Goal: Contribute content

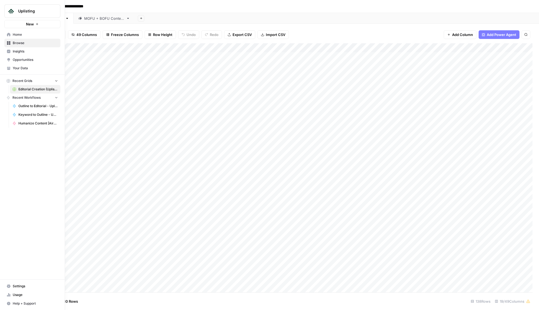
click at [21, 43] on span "Browse" at bounding box center [35, 43] width 45 height 5
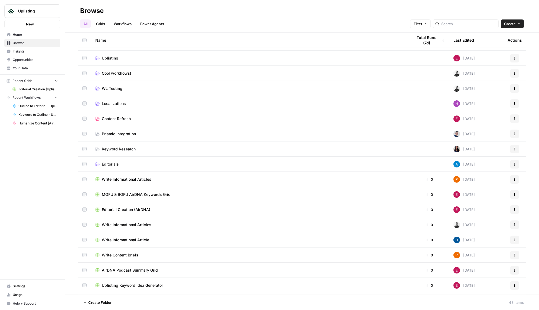
scroll to position [64, 0]
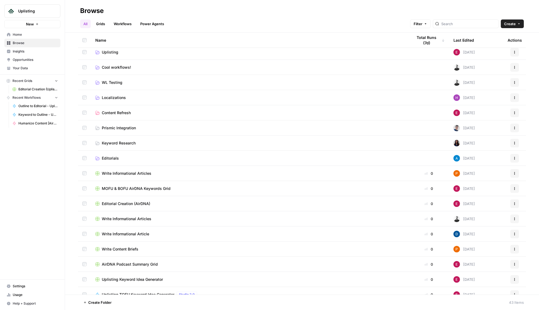
click at [171, 204] on div "Editorial Creation (AirDNA)" at bounding box center [249, 203] width 309 height 5
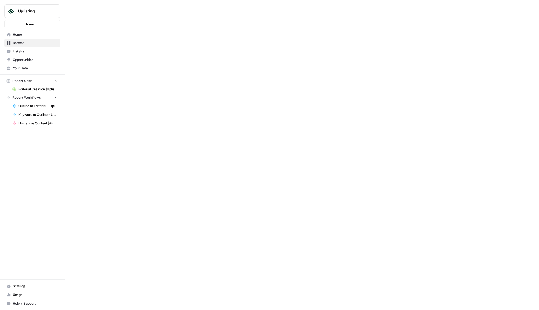
click at [171, 204] on div at bounding box center [302, 155] width 474 height 310
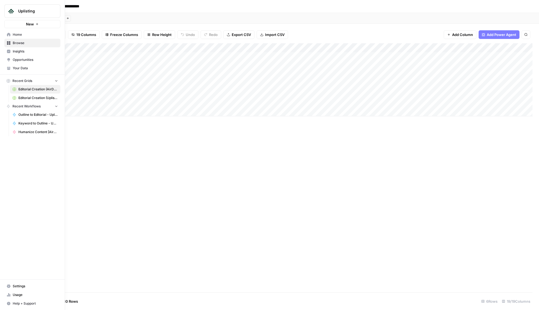
click at [17, 44] on span "Browse" at bounding box center [35, 43] width 45 height 5
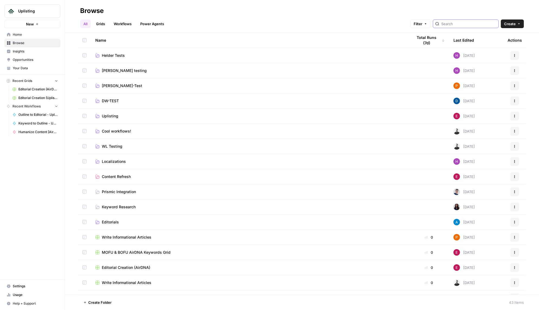
click at [487, 22] on input "search" at bounding box center [468, 23] width 55 height 5
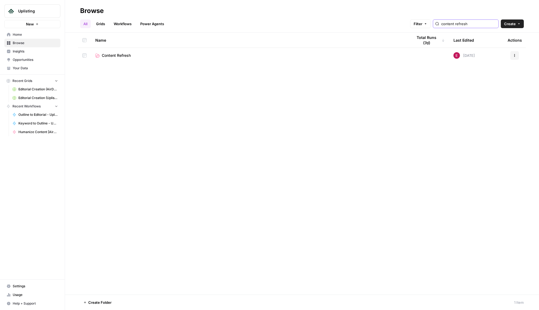
type input "content refresh"
click at [122, 55] on span "Content Refresh" at bounding box center [116, 55] width 29 height 5
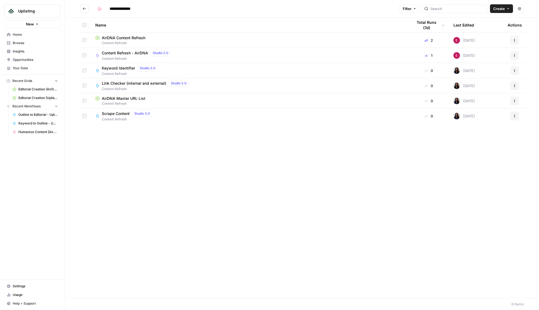
click at [138, 38] on span "AirDNA Content Refresh" at bounding box center [124, 37] width 44 height 5
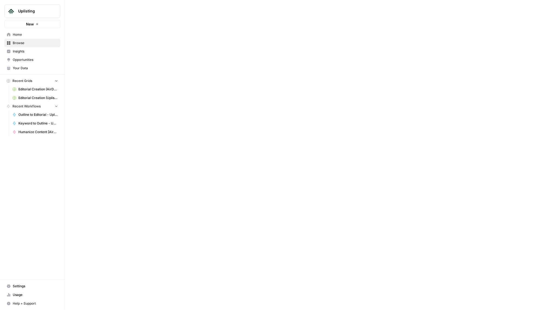
click at [138, 38] on div at bounding box center [302, 155] width 474 height 310
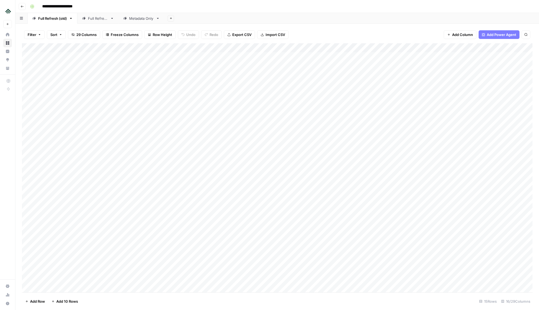
click at [219, 21] on div "Add Sheet" at bounding box center [351, 18] width 375 height 11
click at [379, 248] on div "Add Column" at bounding box center [277, 168] width 511 height 250
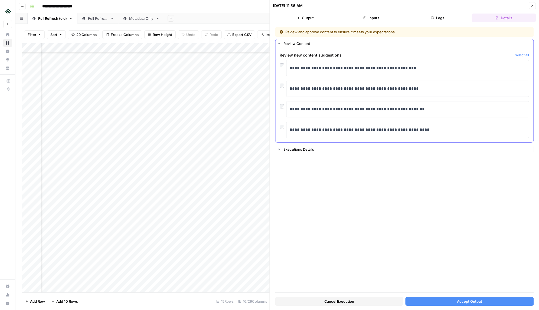
click at [518, 54] on button "Select all" at bounding box center [522, 55] width 14 height 5
click at [472, 302] on span "Accept Output" at bounding box center [469, 301] width 25 height 5
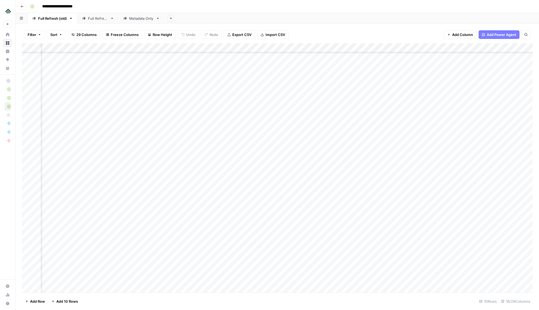
scroll to position [125, 199]
click at [295, 246] on div "Add Column" at bounding box center [277, 168] width 511 height 250
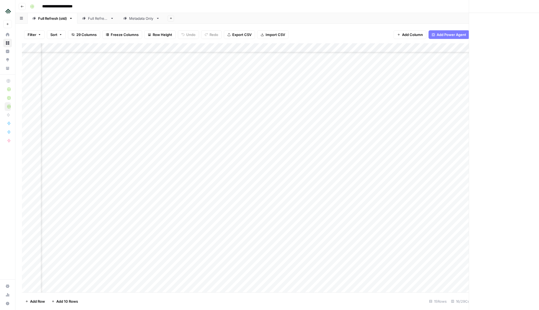
click at [295, 246] on div at bounding box center [293, 248] width 92 height 25
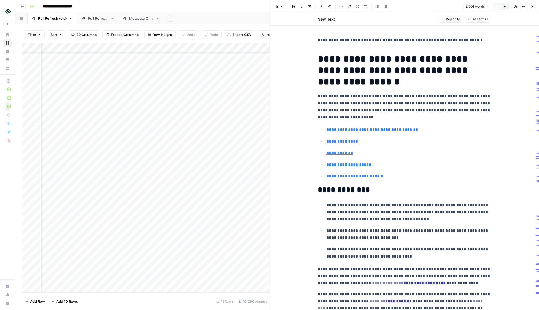
scroll to position [125, 166]
click at [533, 6] on icon "button" at bounding box center [532, 6] width 3 height 3
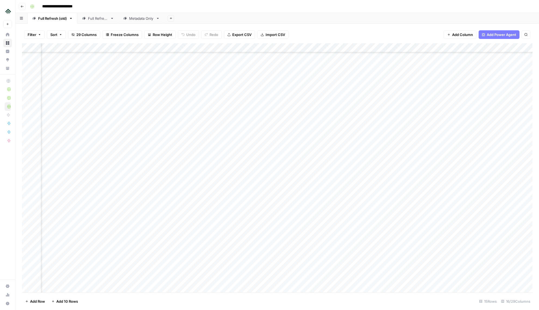
scroll to position [125, 300]
click at [253, 250] on div "Add Column" at bounding box center [277, 168] width 511 height 250
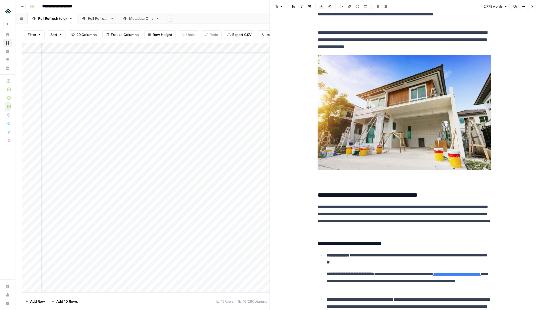
scroll to position [3035, 0]
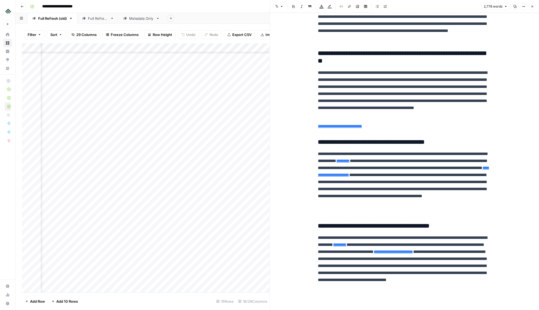
click at [180, 248] on div "Add Column" at bounding box center [146, 168] width 248 height 250
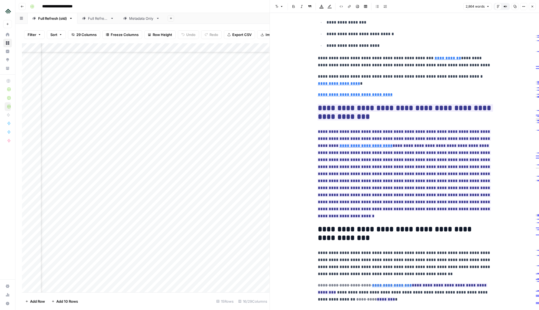
scroll to position [448, 0]
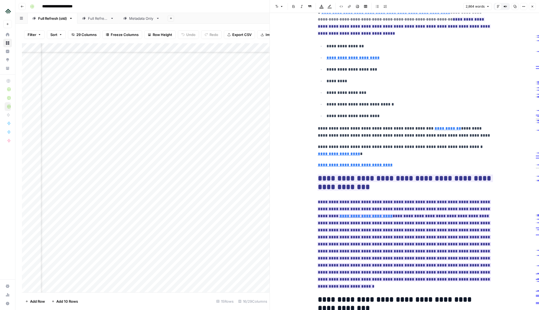
click at [412, 214] on span "**********" at bounding box center [404, 244] width 173 height 92
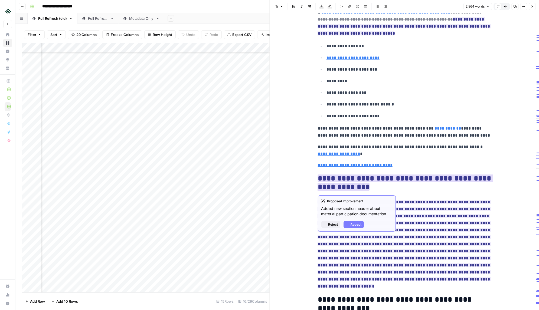
click at [387, 183] on ins "**********" at bounding box center [405, 183] width 175 height 16
click at [358, 222] on span "Accept" at bounding box center [356, 224] width 11 height 5
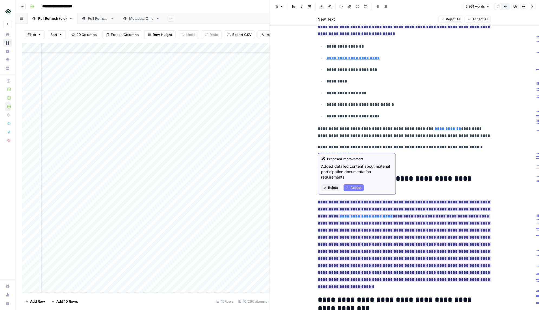
scroll to position [477, 0]
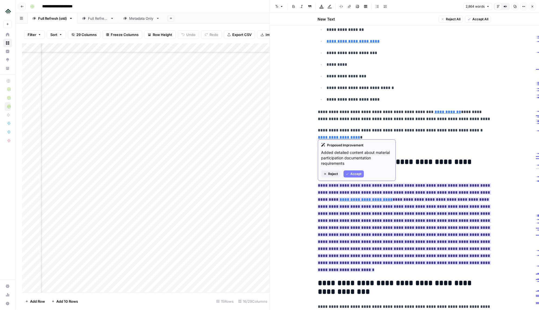
click at [356, 173] on span "Accept" at bounding box center [356, 174] width 11 height 5
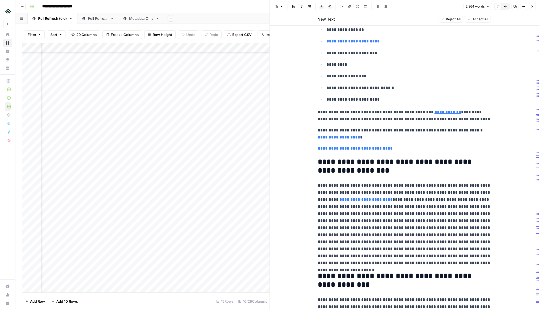
click at [435, 208] on p "**********" at bounding box center [404, 224] width 173 height 84
click at [433, 208] on p "**********" at bounding box center [404, 224] width 173 height 84
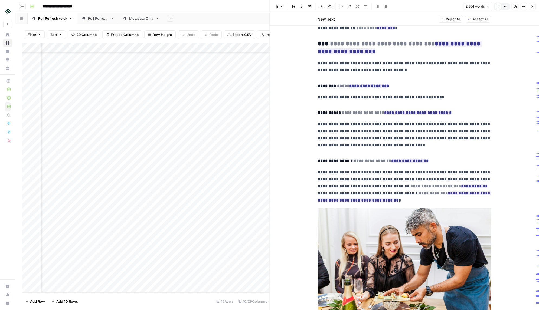
scroll to position [801, 0]
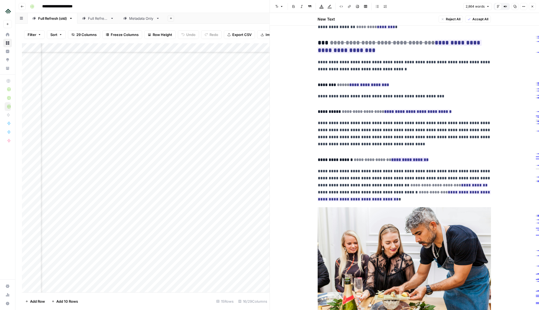
click at [405, 161] on ins "**********" at bounding box center [409, 160] width 37 height 4
click at [410, 162] on ins "**********" at bounding box center [409, 160] width 37 height 4
click at [385, 186] on button "Accept" at bounding box center [387, 189] width 20 height 7
click at [415, 113] on ins "**********" at bounding box center [417, 112] width 67 height 4
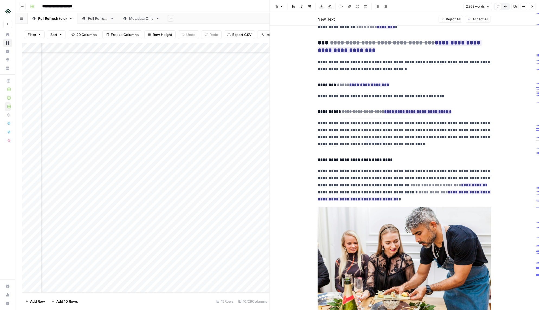
click at [385, 111] on ins "**********" at bounding box center [417, 112] width 67 height 4
click at [423, 114] on ins "**********" at bounding box center [417, 112] width 67 height 4
drag, startPoint x: 378, startPoint y: 140, endPoint x: 385, endPoint y: 122, distance: 19.8
click at [378, 140] on span "Accept" at bounding box center [376, 141] width 11 height 5
click at [374, 84] on ins "**********" at bounding box center [369, 85] width 40 height 4
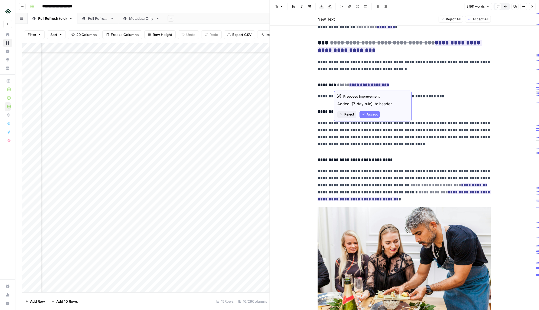
click at [370, 111] on button "Accept" at bounding box center [369, 114] width 20 height 7
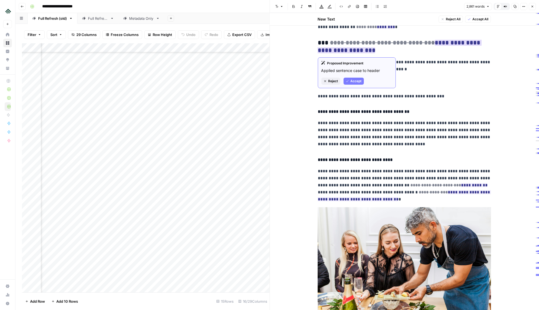
click at [359, 85] on div "Proposed Improvement Applied sentence case to header Reject Accept" at bounding box center [357, 72] width 78 height 31
click at [356, 80] on span "Accept" at bounding box center [356, 81] width 11 height 5
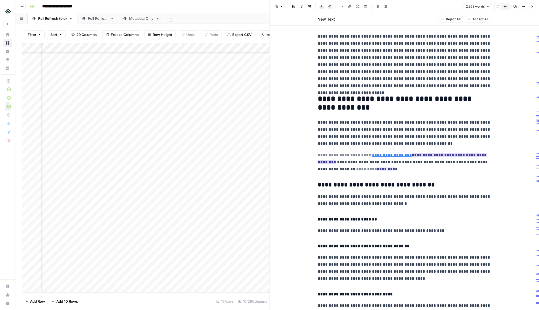
scroll to position [659, 0]
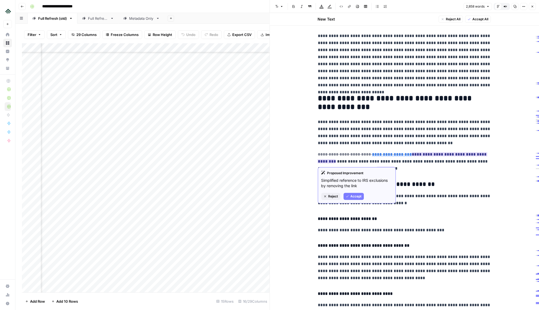
click at [361, 195] on span "Accept" at bounding box center [356, 196] width 11 height 5
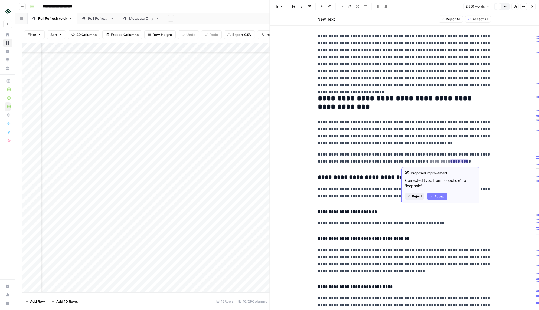
click at [430, 193] on button "Accept" at bounding box center [437, 196] width 20 height 7
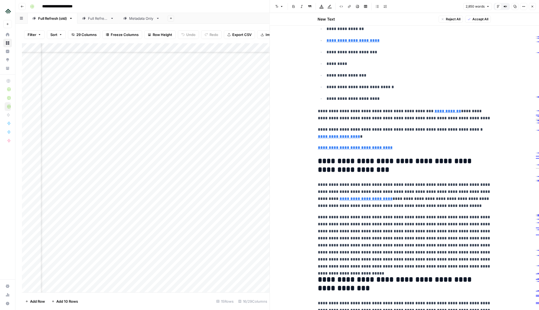
scroll to position [362, 0]
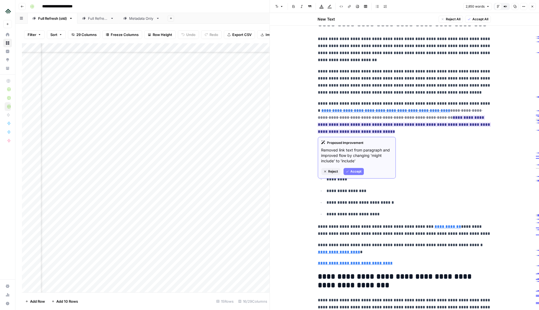
click at [359, 170] on span "Accept" at bounding box center [356, 171] width 11 height 5
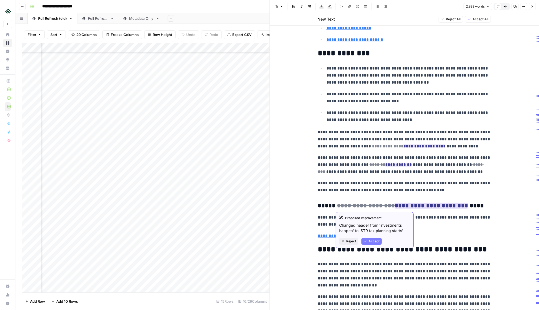
click at [364, 241] on icon "button" at bounding box center [365, 241] width 3 height 3
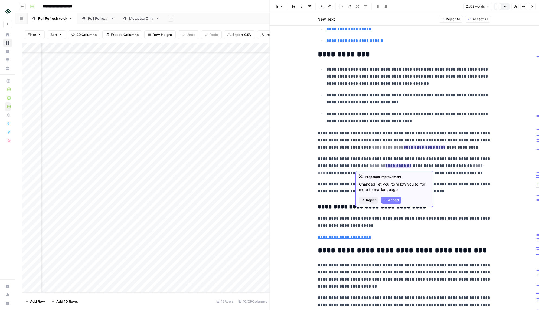
click at [387, 200] on button "Accept" at bounding box center [391, 200] width 20 height 7
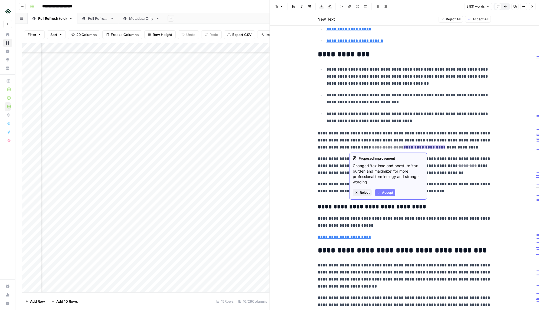
click at [384, 192] on span "Accept" at bounding box center [387, 192] width 11 height 5
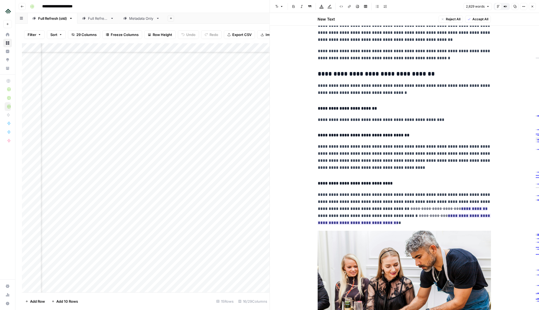
scroll to position [1021, 0]
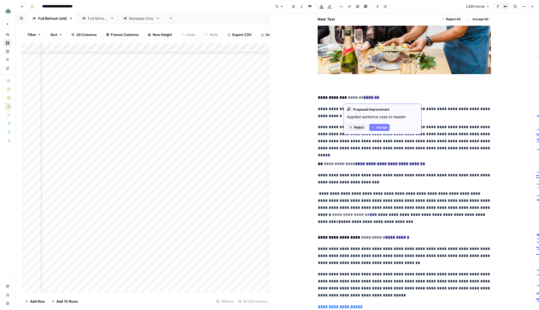
click at [379, 124] on button "Accept" at bounding box center [379, 127] width 20 height 7
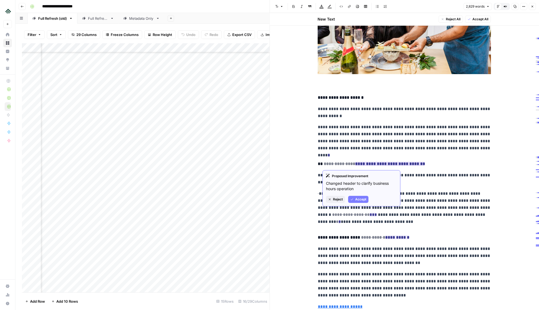
click at [366, 196] on button "Accept" at bounding box center [358, 199] width 20 height 7
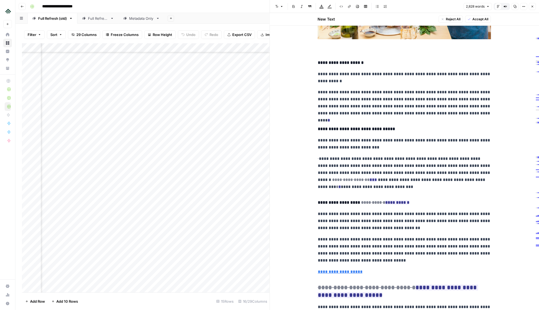
scroll to position [1067, 0]
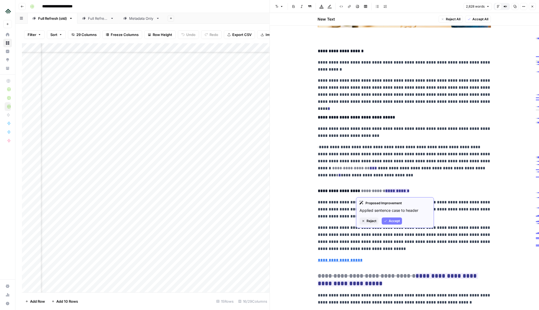
click at [393, 221] on span "Accept" at bounding box center [394, 221] width 11 height 5
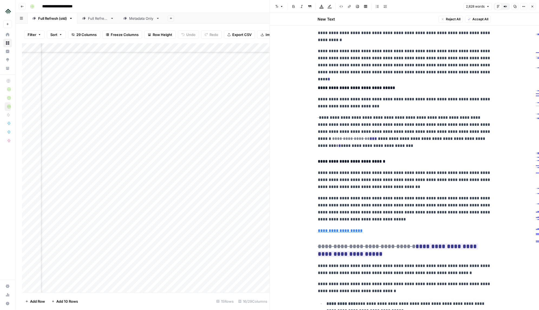
scroll to position [1154, 0]
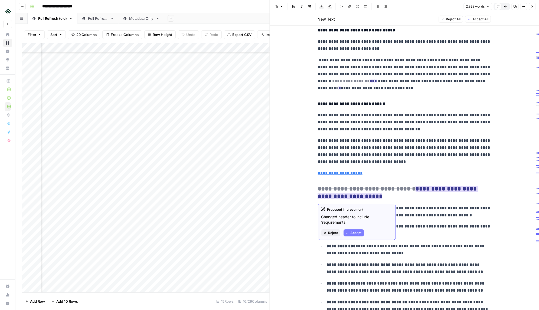
click at [350, 235] on button "Accept" at bounding box center [353, 233] width 20 height 7
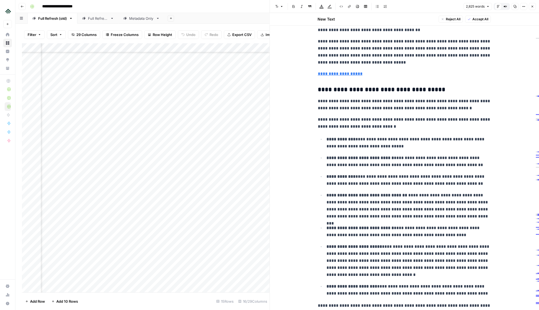
scroll to position [1368, 0]
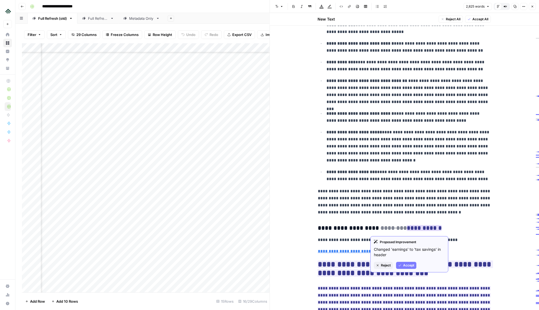
drag, startPoint x: 409, startPoint y: 266, endPoint x: 410, endPoint y: 261, distance: 4.9
click at [410, 266] on span "Accept" at bounding box center [408, 265] width 11 height 5
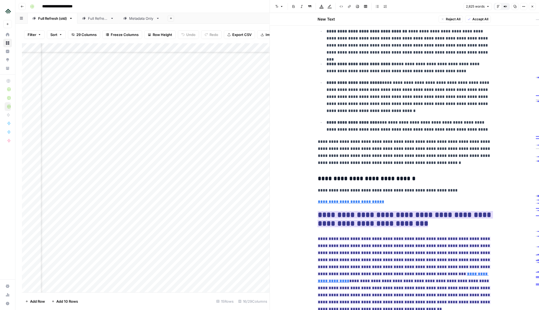
scroll to position [1416, 0]
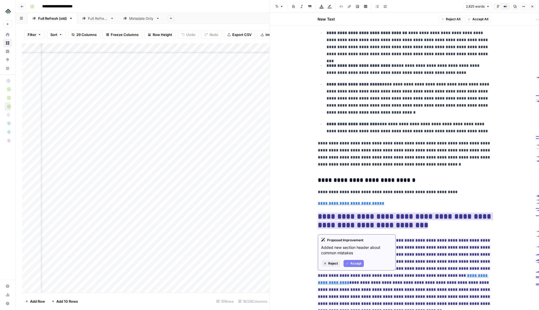
click at [354, 267] on div "Proposed Improvement Added new section header about common mistakes Reject Acce…" at bounding box center [357, 252] width 78 height 36
click at [357, 264] on span "Accept" at bounding box center [356, 263] width 11 height 5
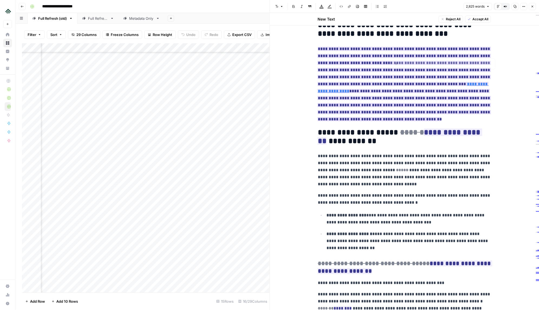
scroll to position [1578, 0]
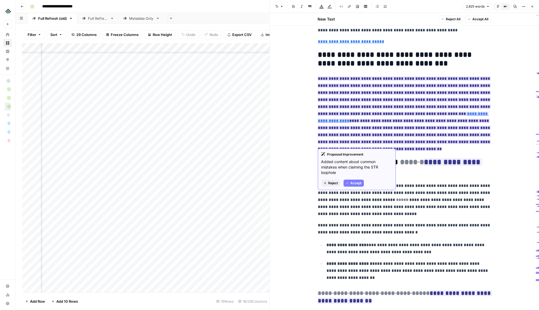
click at [368, 117] on ins "**********" at bounding box center [404, 114] width 173 height 74
drag, startPoint x: 361, startPoint y: 184, endPoint x: 386, endPoint y: 160, distance: 34.8
click at [361, 184] on span "Accept" at bounding box center [356, 183] width 11 height 5
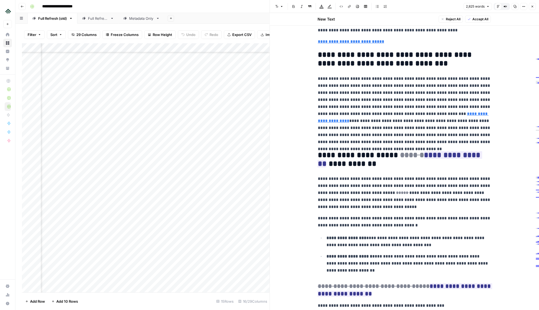
click at [369, 116] on p "**********" at bounding box center [404, 110] width 173 height 70
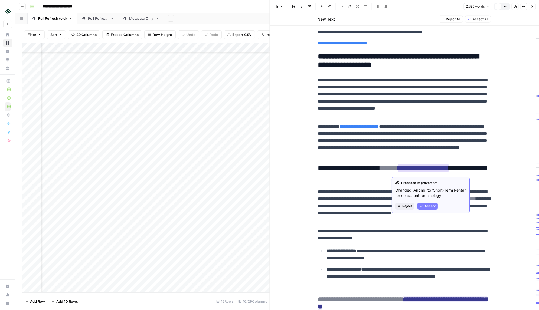
click at [426, 208] on span "Accept" at bounding box center [429, 206] width 11 height 5
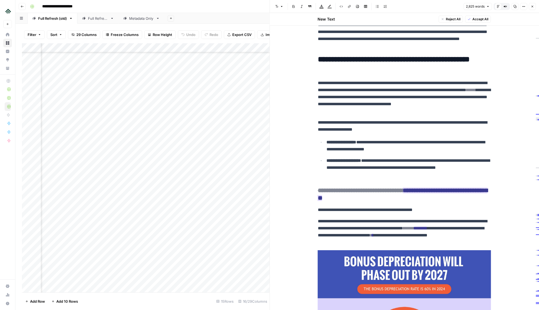
scroll to position [1688, 0]
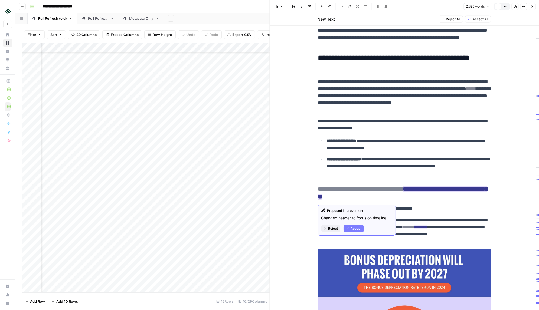
click at [362, 225] on button "Accept" at bounding box center [353, 228] width 20 height 7
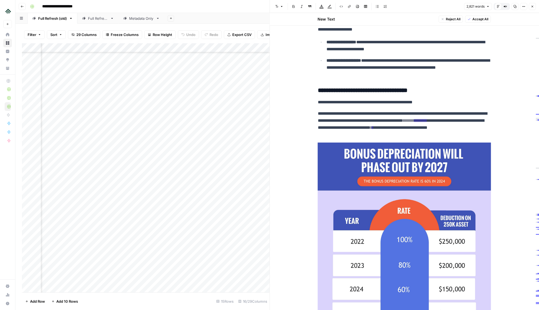
scroll to position [1787, 0]
click at [414, 122] on ins "********" at bounding box center [420, 120] width 13 height 4
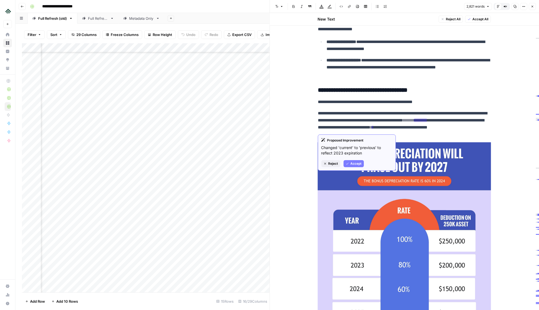
click at [353, 164] on span "Accept" at bounding box center [356, 163] width 11 height 5
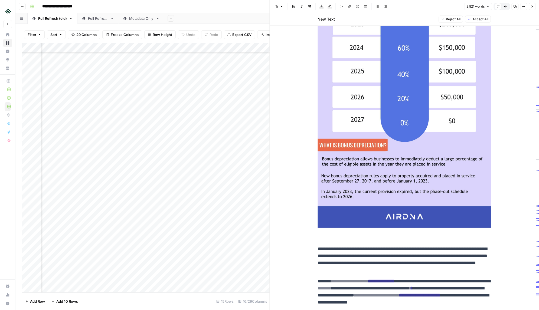
scroll to position [2171, 0]
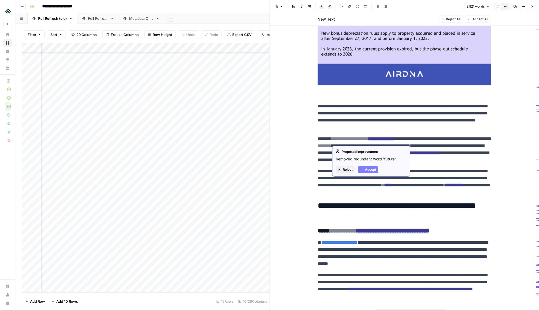
click at [374, 170] on span "Accept" at bounding box center [370, 169] width 11 height 5
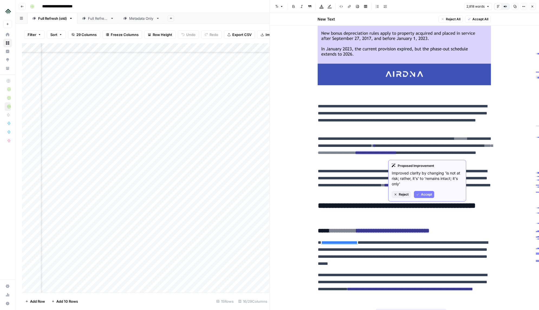
drag, startPoint x: 424, startPoint y: 192, endPoint x: 422, endPoint y: 188, distance: 4.6
click at [424, 192] on span "Accept" at bounding box center [426, 194] width 11 height 5
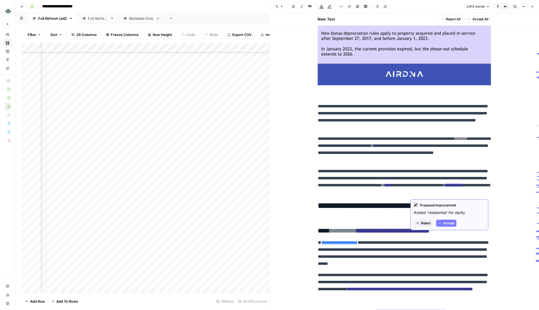
drag, startPoint x: 445, startPoint y: 225, endPoint x: 443, endPoint y: 225, distance: 2.7
click at [445, 225] on span "Accept" at bounding box center [448, 223] width 11 height 5
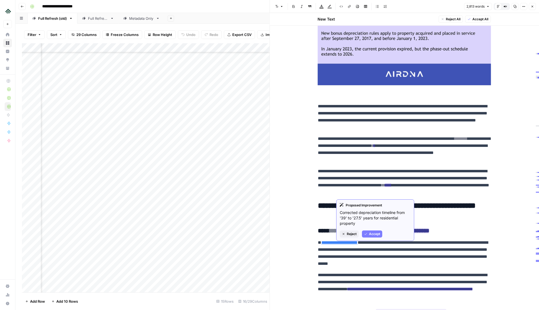
click at [374, 231] on button "Accept" at bounding box center [372, 234] width 20 height 7
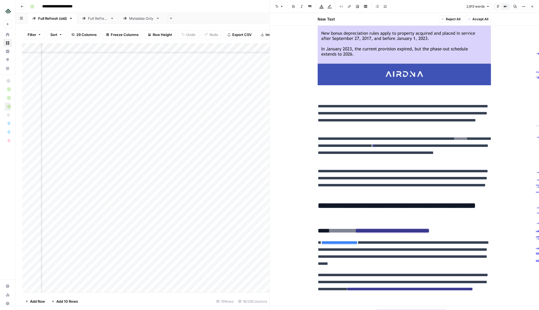
scroll to position [2198, 0]
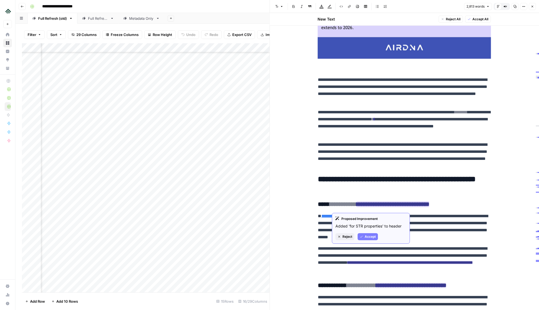
click at [372, 237] on span "Accept" at bounding box center [370, 236] width 11 height 5
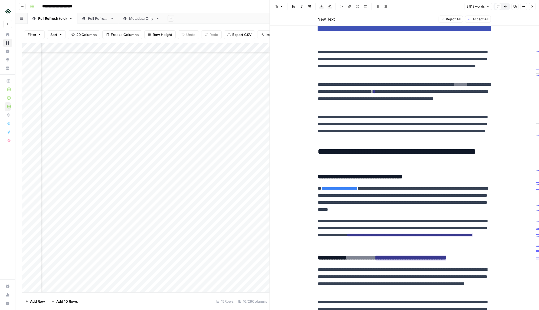
scroll to position [2226, 0]
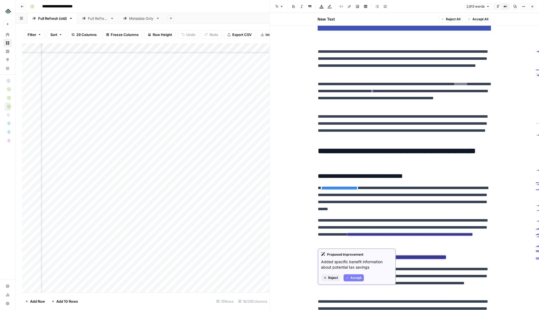
click at [359, 277] on span "Accept" at bounding box center [356, 278] width 11 height 5
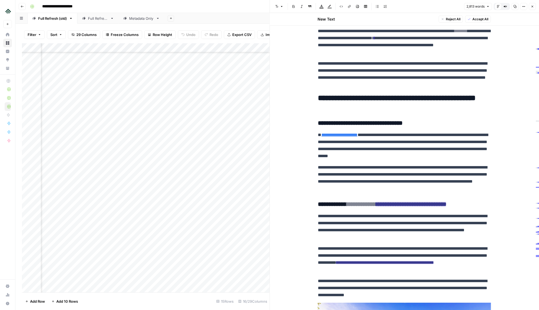
scroll to position [2281, 0]
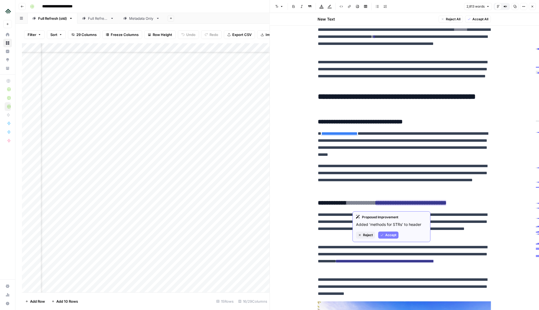
click at [392, 239] on div "Proposed Improvement Added 'methods for STRs' to header Reject Accept" at bounding box center [391, 226] width 78 height 31
click at [391, 235] on span "Accept" at bounding box center [390, 235] width 11 height 5
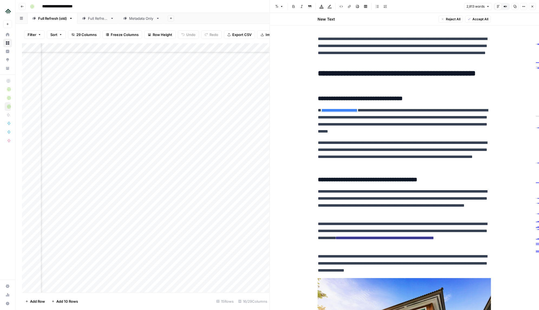
scroll to position [2309, 0]
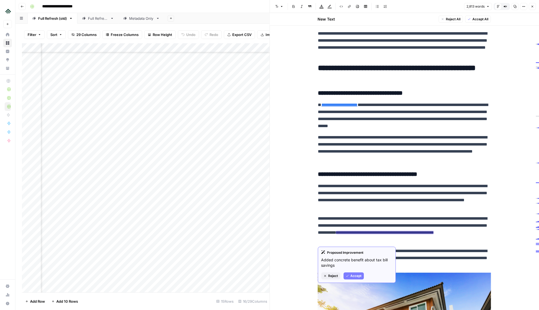
drag, startPoint x: 351, startPoint y: 274, endPoint x: 393, endPoint y: 240, distance: 53.5
click at [351, 274] on span "Accept" at bounding box center [356, 276] width 11 height 5
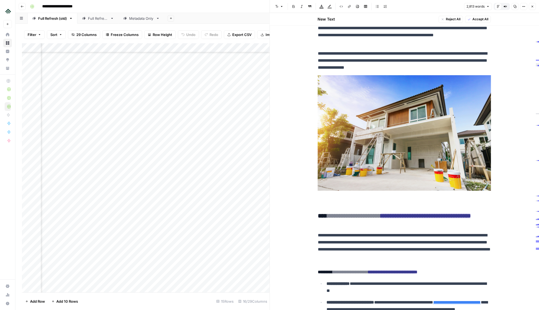
scroll to position [2661, 0]
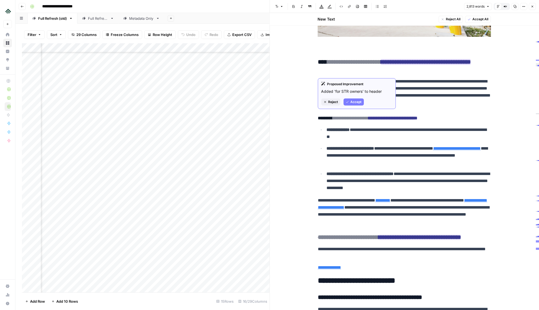
click at [361, 101] on span "Accept" at bounding box center [356, 102] width 11 height 5
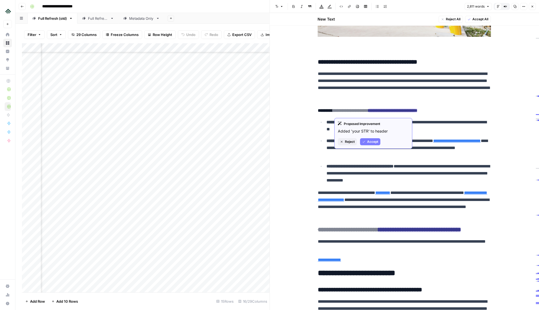
click at [378, 140] on button "Accept" at bounding box center [370, 141] width 20 height 7
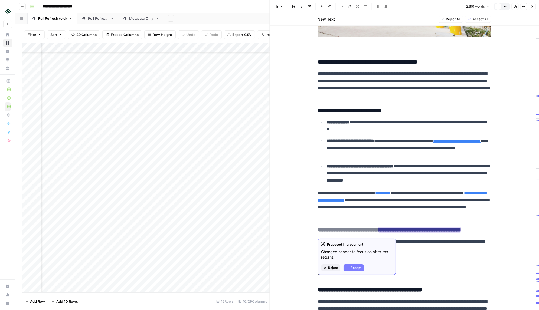
click at [356, 268] on span "Accept" at bounding box center [356, 268] width 11 height 5
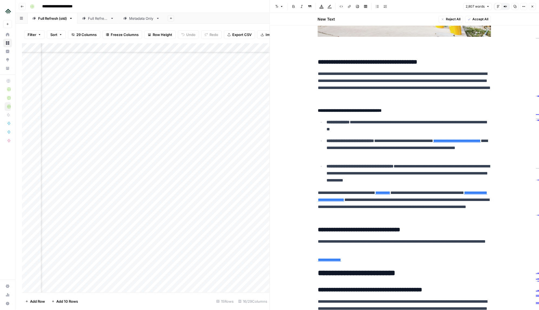
scroll to position [2804, 0]
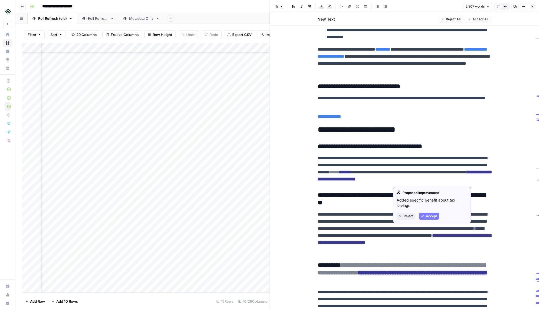
drag, startPoint x: 426, startPoint y: 218, endPoint x: 428, endPoint y: 204, distance: 14.0
click at [427, 217] on span "Accept" at bounding box center [431, 216] width 11 height 5
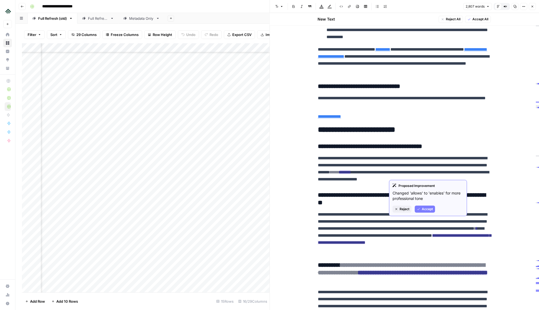
click at [423, 207] on span "Accept" at bounding box center [427, 209] width 11 height 5
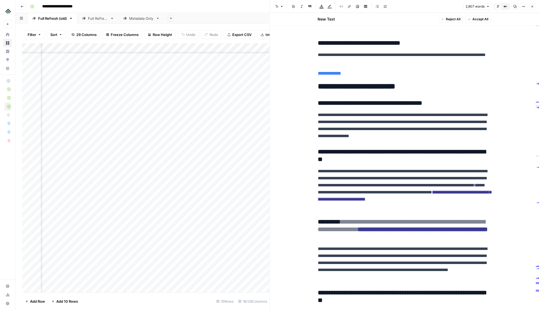
scroll to position [2846, 0]
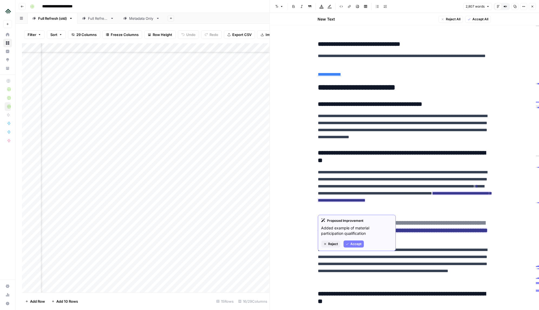
click at [364, 242] on div "Reject Accept" at bounding box center [356, 244] width 71 height 7
click at [362, 243] on button "Accept" at bounding box center [353, 244] width 20 height 7
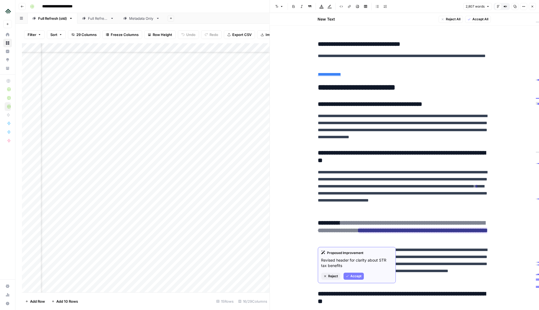
click at [354, 273] on button "Accept" at bounding box center [353, 276] width 20 height 7
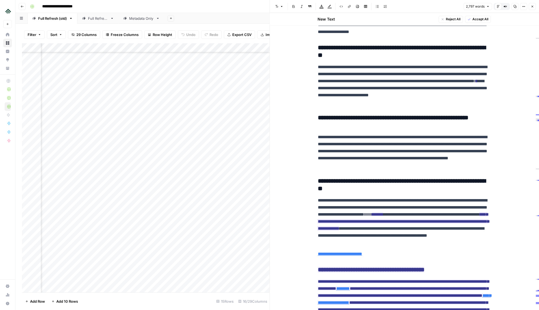
scroll to position [2956, 0]
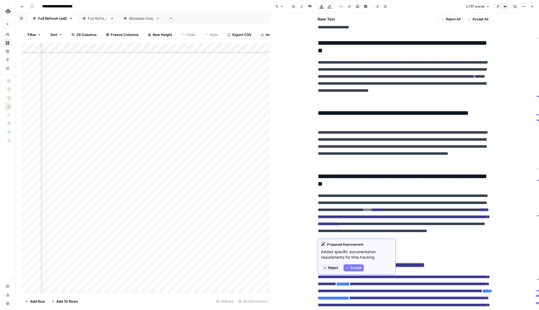
click at [360, 265] on button "Accept" at bounding box center [353, 267] width 20 height 7
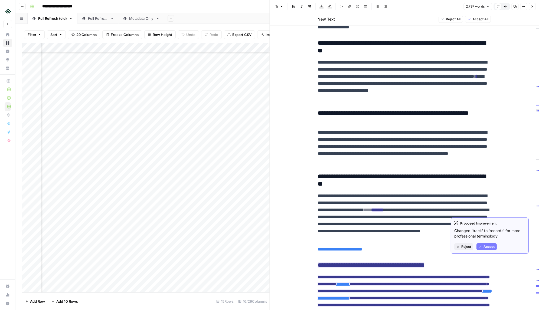
click at [479, 247] on icon "button" at bounding box center [480, 246] width 3 height 3
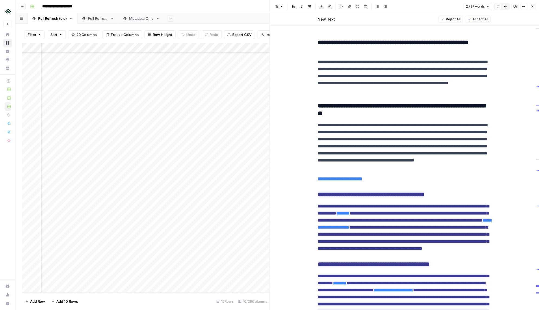
scroll to position [3044, 0]
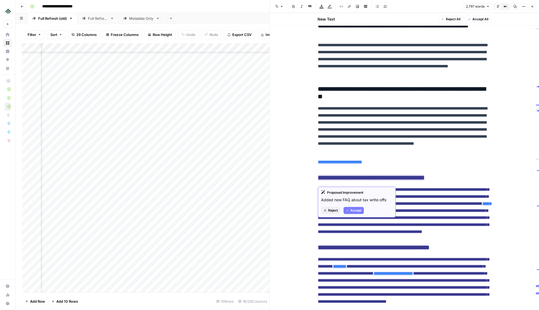
click at [359, 210] on span "Accept" at bounding box center [356, 210] width 11 height 5
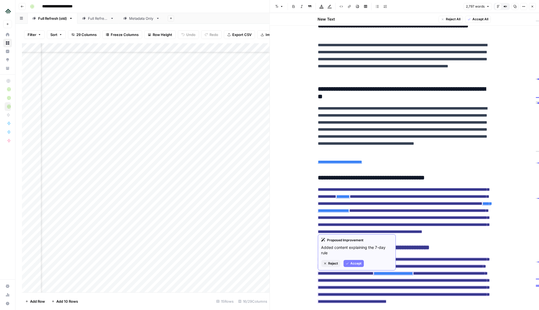
click at [359, 265] on span "Accept" at bounding box center [356, 263] width 11 height 5
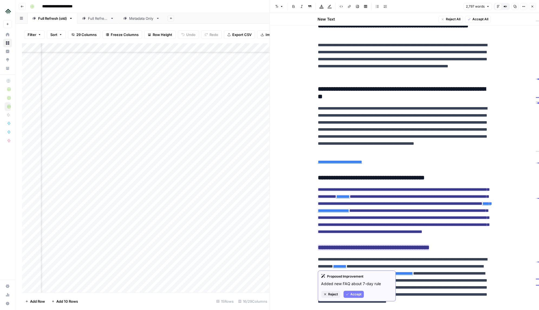
click at [350, 296] on button "Accept" at bounding box center [353, 294] width 20 height 7
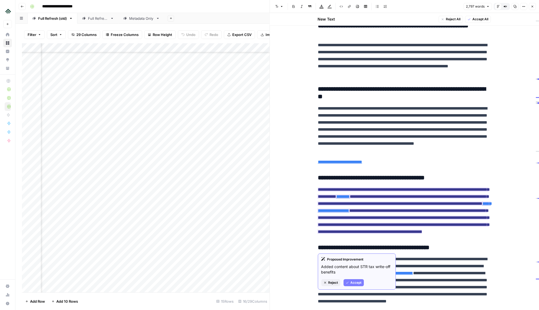
click at [356, 286] on button "Accept" at bounding box center [353, 282] width 20 height 7
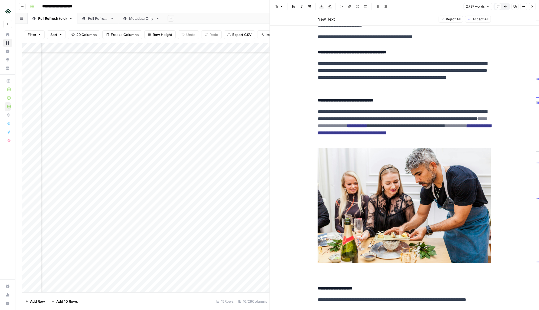
scroll to position [793, 0]
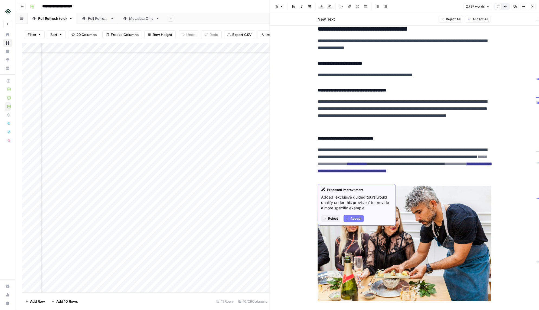
click at [361, 217] on span "Accept" at bounding box center [356, 218] width 11 height 5
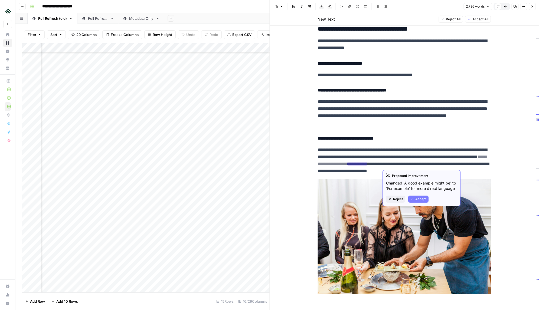
click at [416, 197] on span "Accept" at bounding box center [420, 199] width 11 height 5
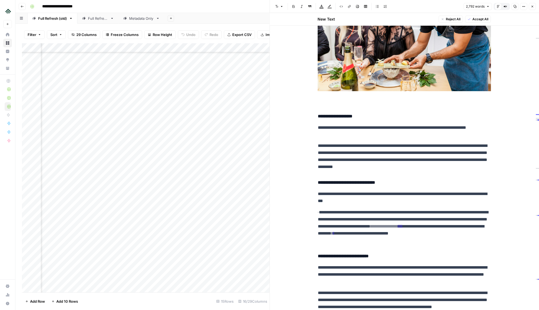
scroll to position [997, 0]
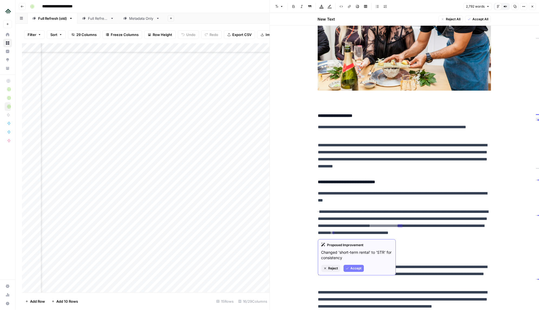
click at [357, 266] on span "Accept" at bounding box center [356, 268] width 11 height 5
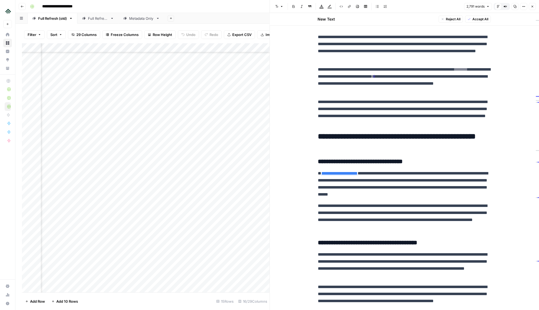
scroll to position [3075, 0]
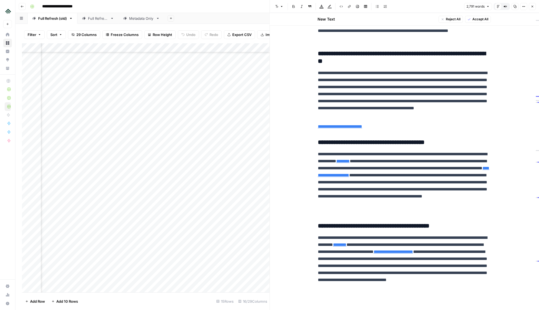
click at [482, 20] on span "Accept All" at bounding box center [481, 19] width 16 height 5
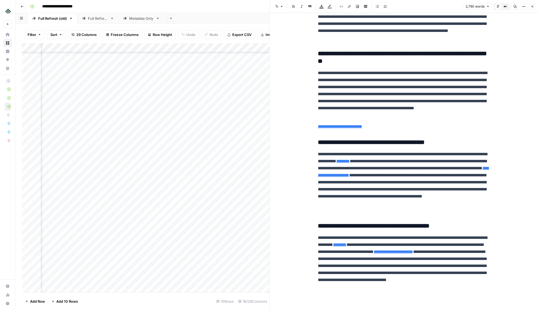
scroll to position [1195, 0]
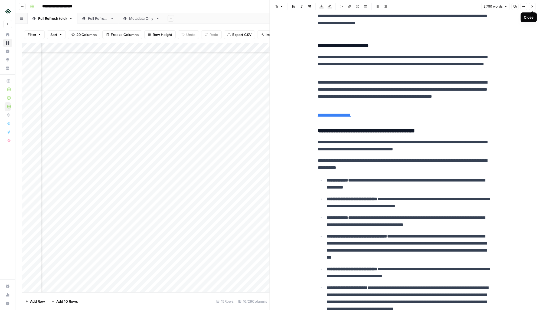
click at [532, 8] on icon "button" at bounding box center [532, 6] width 3 height 3
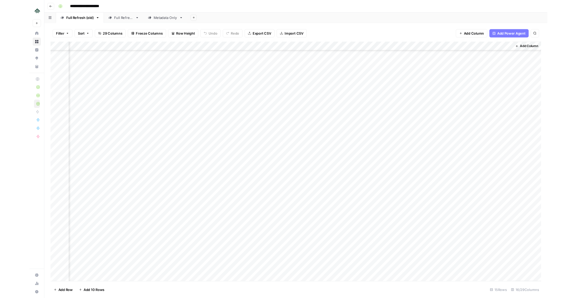
scroll to position [125, 486]
